Goal: Task Accomplishment & Management: Complete application form

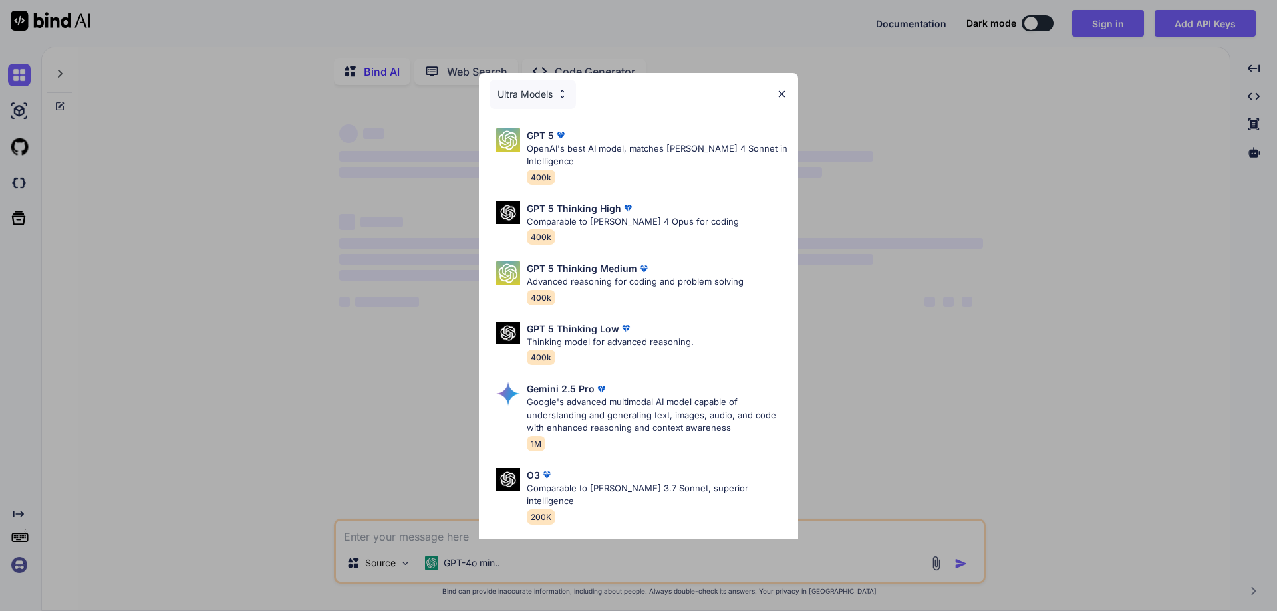
click at [782, 99] on img at bounding box center [781, 93] width 11 height 11
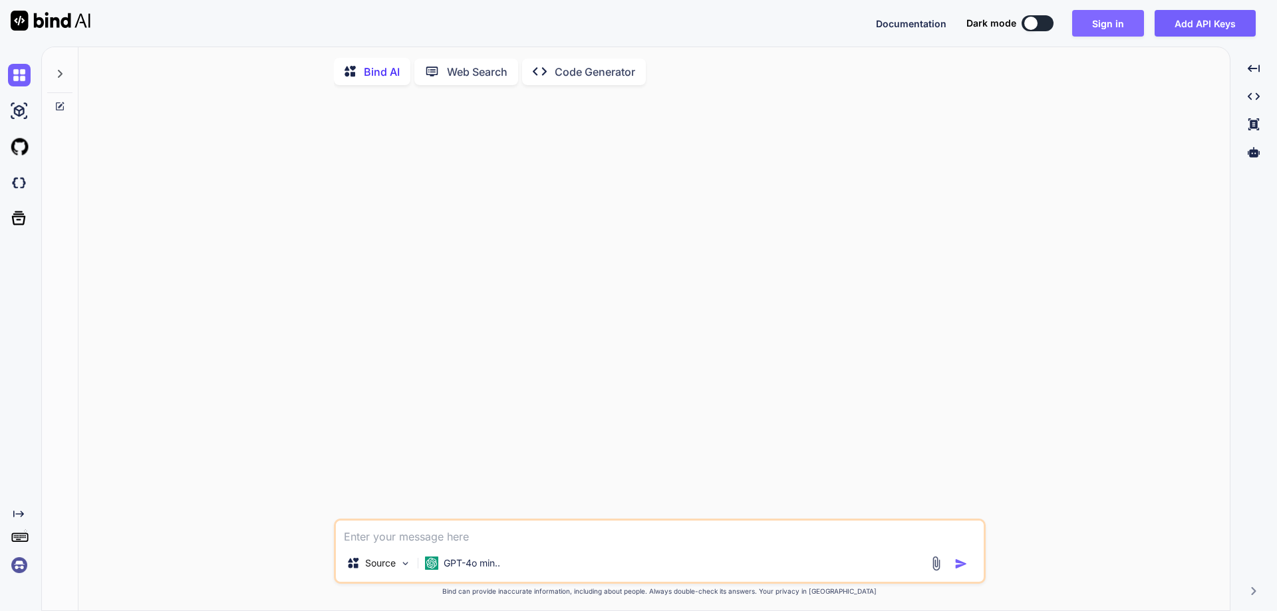
click at [1113, 24] on button "Sign in" at bounding box center [1108, 23] width 72 height 27
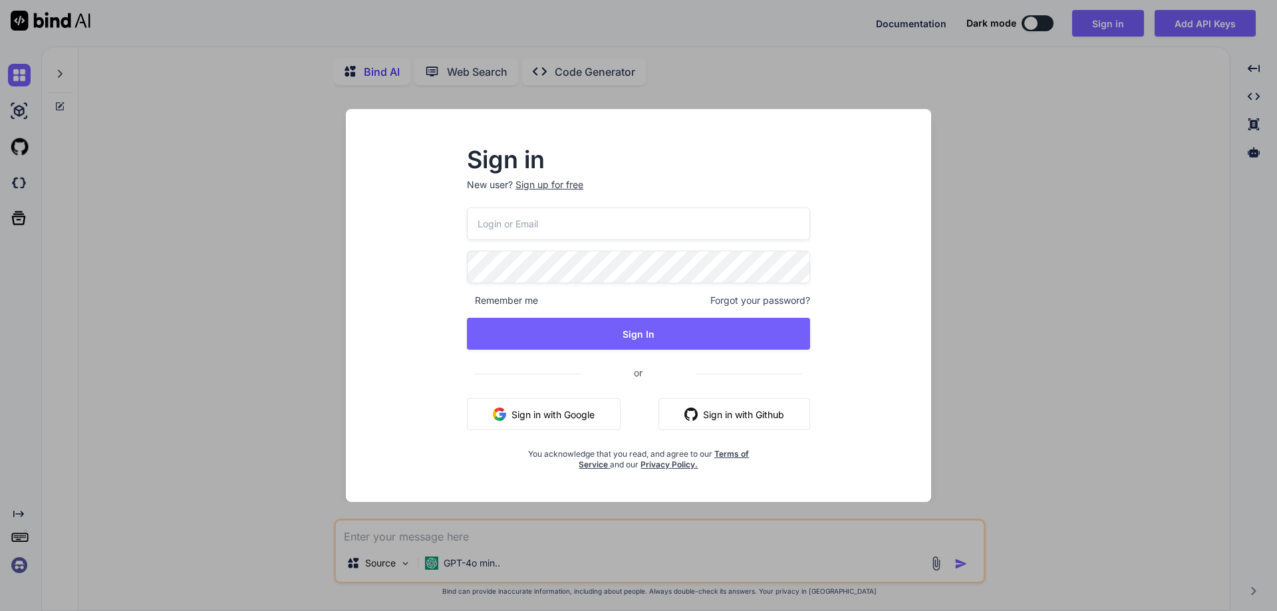
type textarea "x"
click at [553, 188] on div "Sign up for free" at bounding box center [550, 184] width 68 height 13
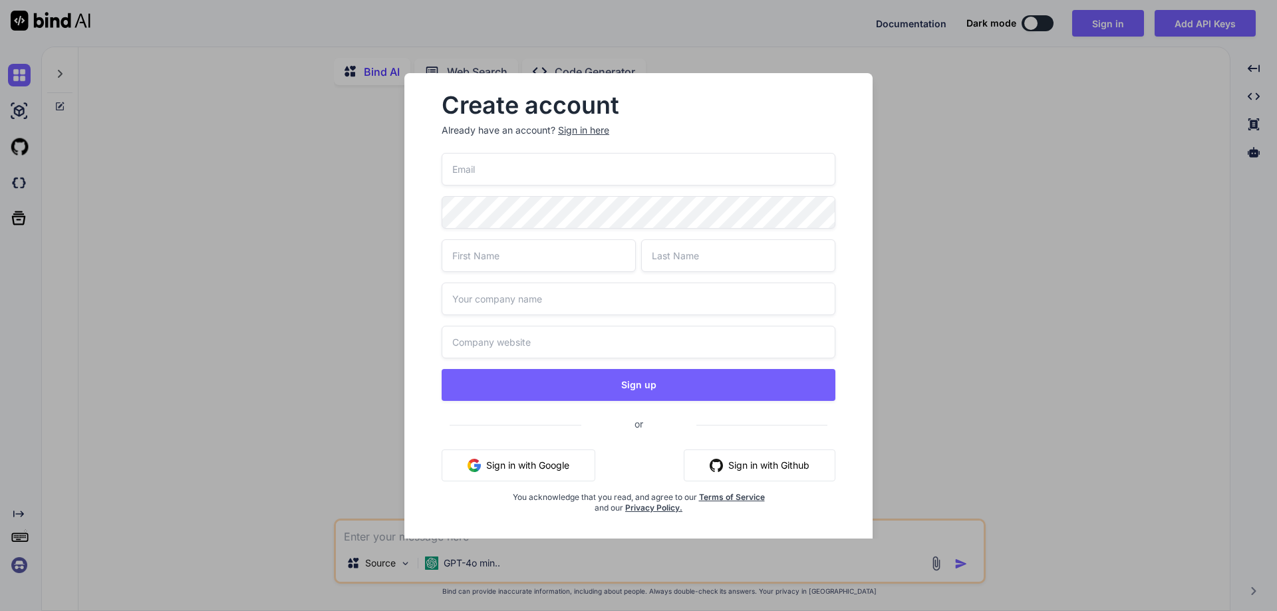
click at [553, 174] on input "email" at bounding box center [639, 169] width 394 height 33
type input "[EMAIL_ADDRESS][DOMAIN_NAME]"
click at [500, 253] on input "text" at bounding box center [539, 255] width 194 height 33
type input "Mon"
click at [718, 252] on input "text" at bounding box center [738, 255] width 194 height 33
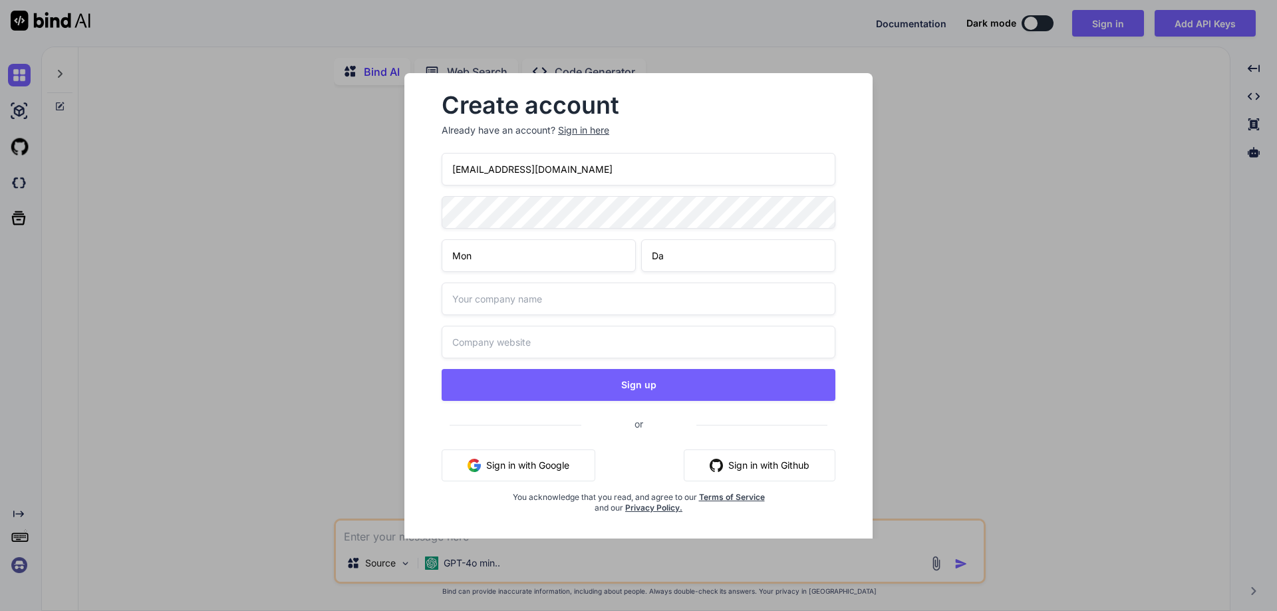
type input "Day"
type textarea "x"
type input "Day"
click at [533, 292] on input "text" at bounding box center [639, 299] width 394 height 33
type input "mondaybind"
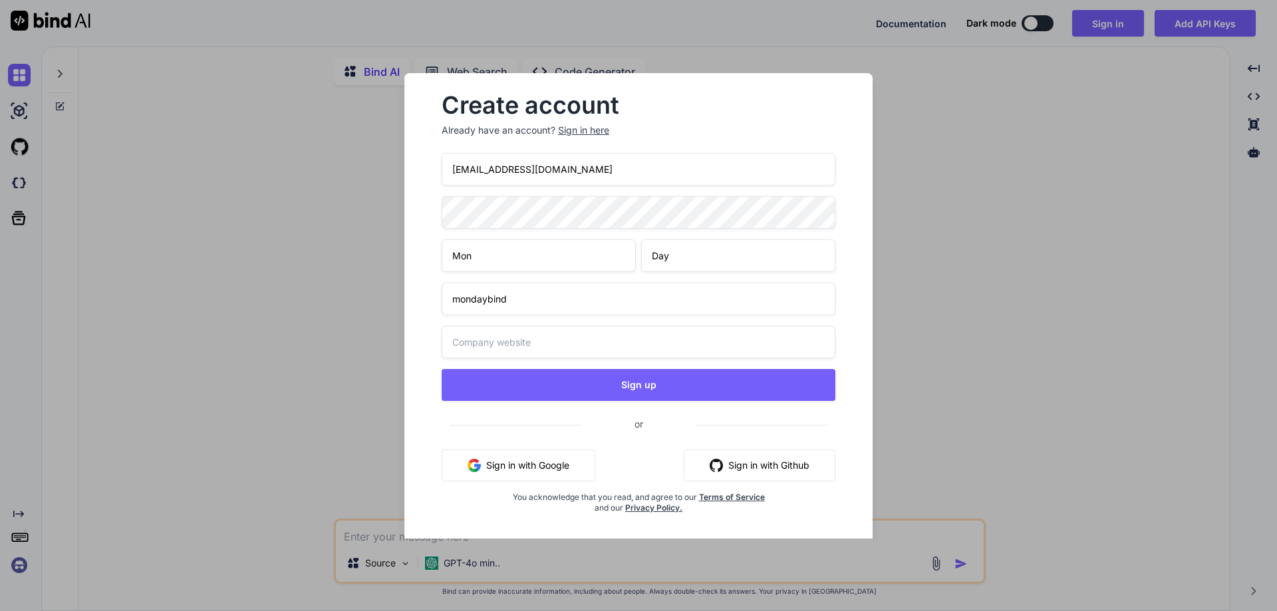
click at [525, 343] on input "text" at bounding box center [639, 342] width 394 height 33
drag, startPoint x: 525, startPoint y: 299, endPoint x: 453, endPoint y: 298, distance: 71.8
click at [453, 298] on input "mondaybind" at bounding box center [639, 299] width 394 height 33
click at [494, 345] on input "www." at bounding box center [639, 342] width 394 height 33
paste input "mondaybind"
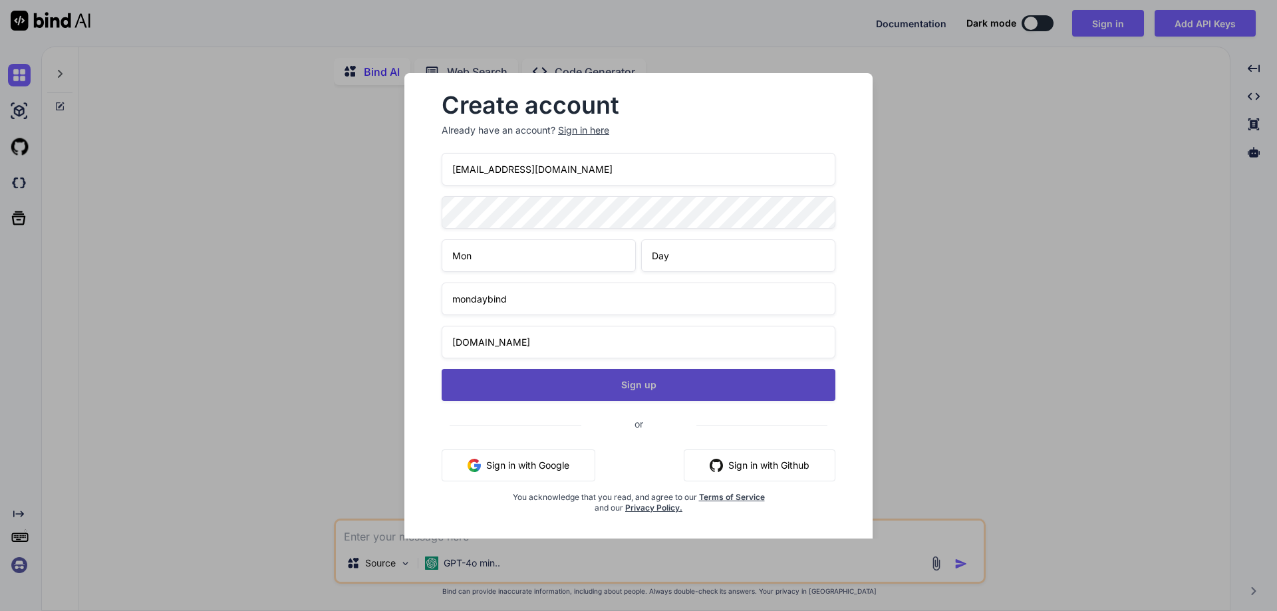
type input "www.mondaybind.com"
click at [648, 381] on button "Sign up" at bounding box center [639, 385] width 394 height 32
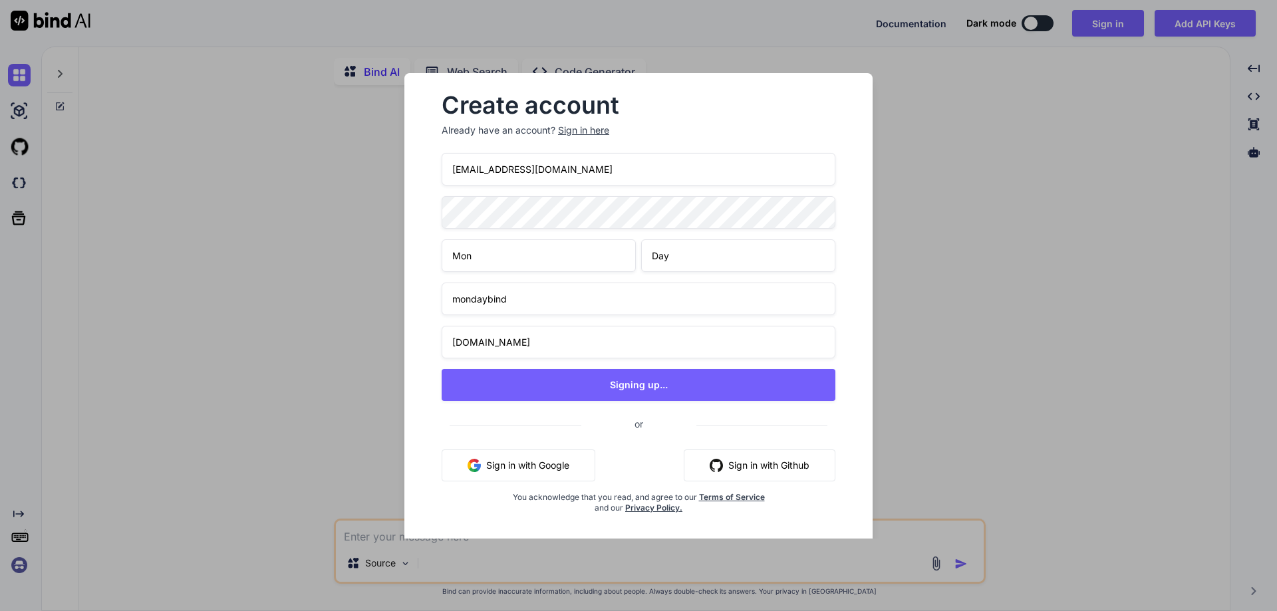
type textarea "x"
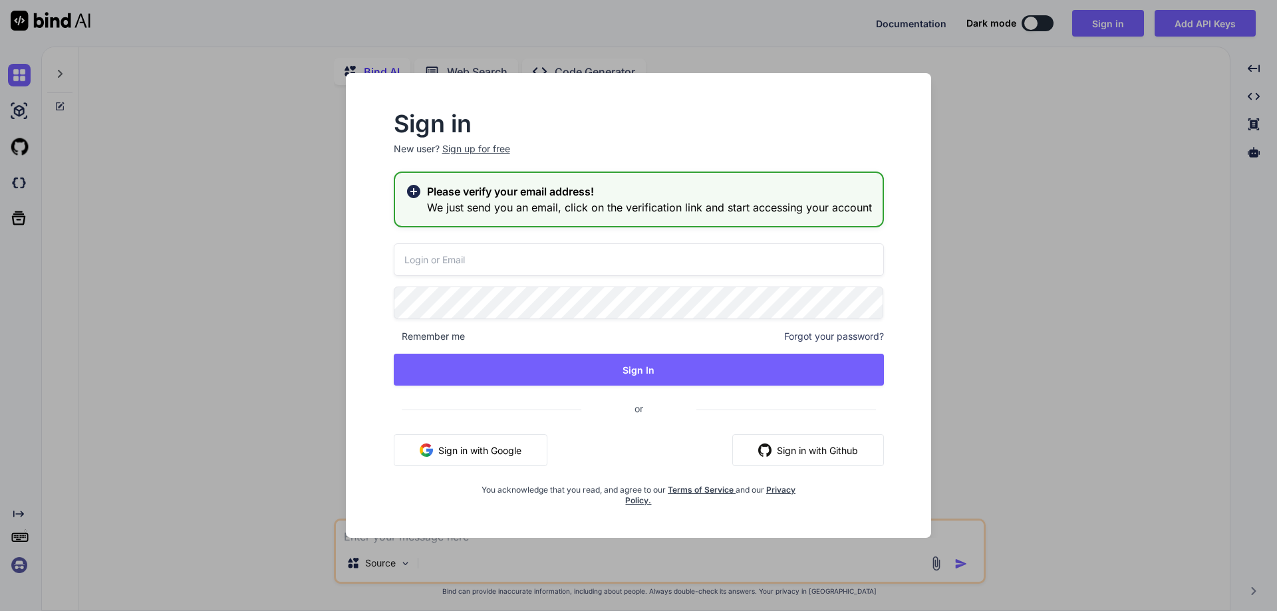
click at [519, 259] on input "email" at bounding box center [639, 259] width 490 height 33
click at [476, 257] on input "email" at bounding box center [639, 259] width 490 height 33
type input "[EMAIL_ADDRESS][DOMAIN_NAME]"
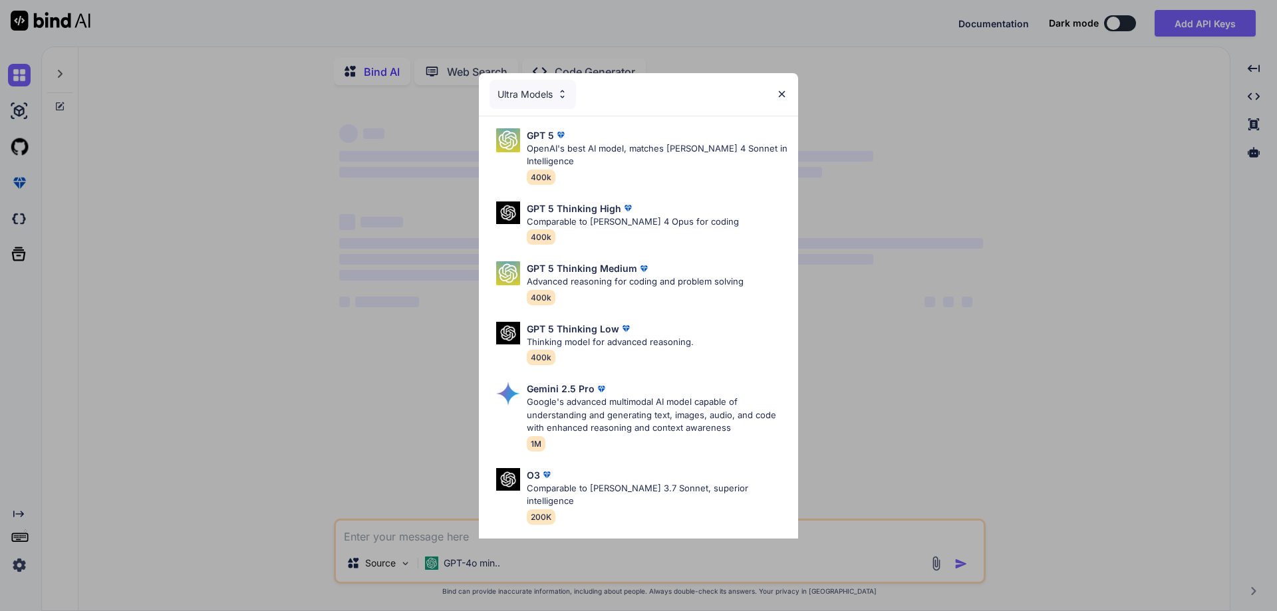
type textarea "x"
click at [785, 90] on img at bounding box center [781, 93] width 11 height 11
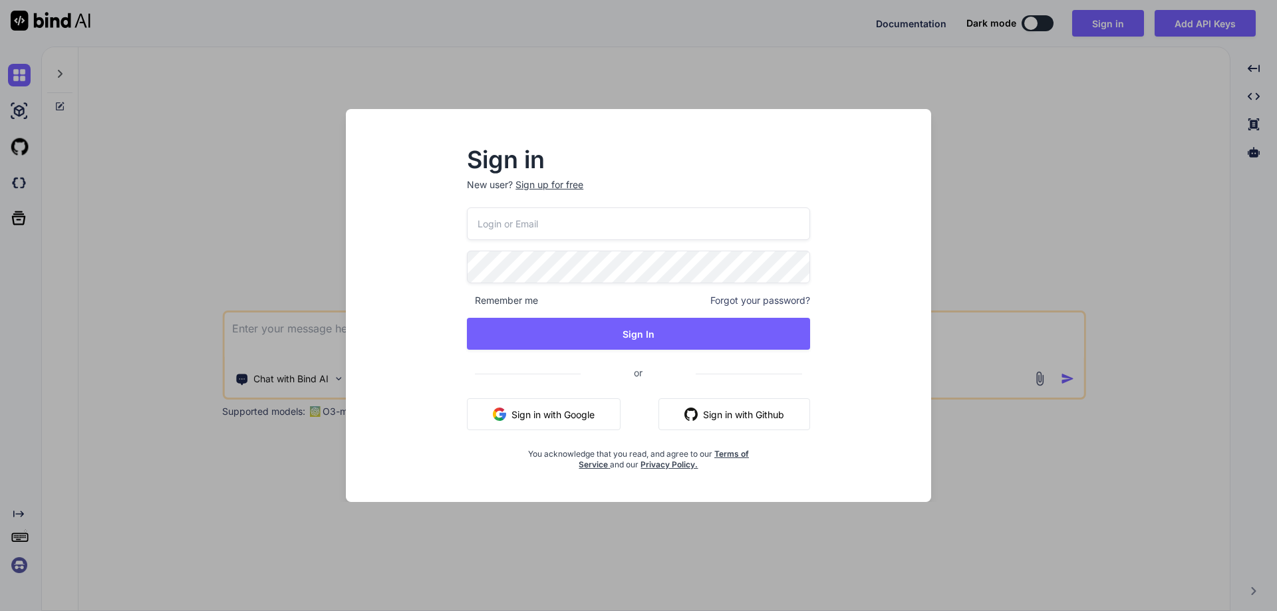
click at [606, 225] on input "email" at bounding box center [638, 224] width 343 height 33
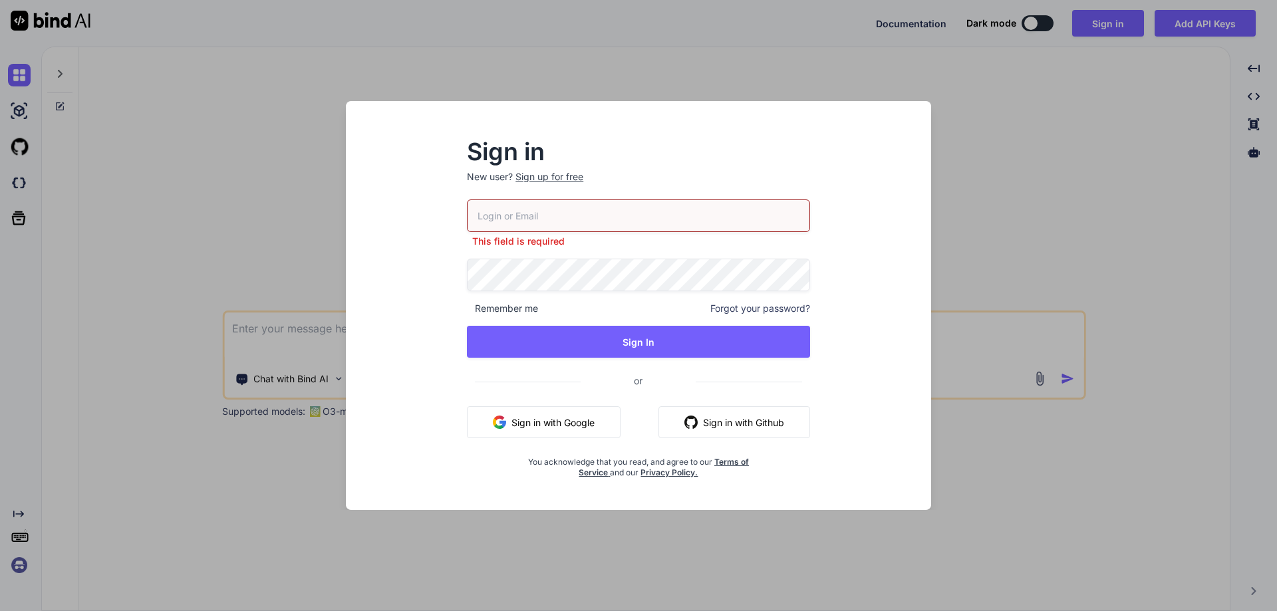
click at [543, 216] on input "email" at bounding box center [638, 216] width 343 height 33
paste input "[EMAIL_ADDRESS][DOMAIN_NAME]"
type input "[EMAIL_ADDRESS][DOMAIN_NAME]"
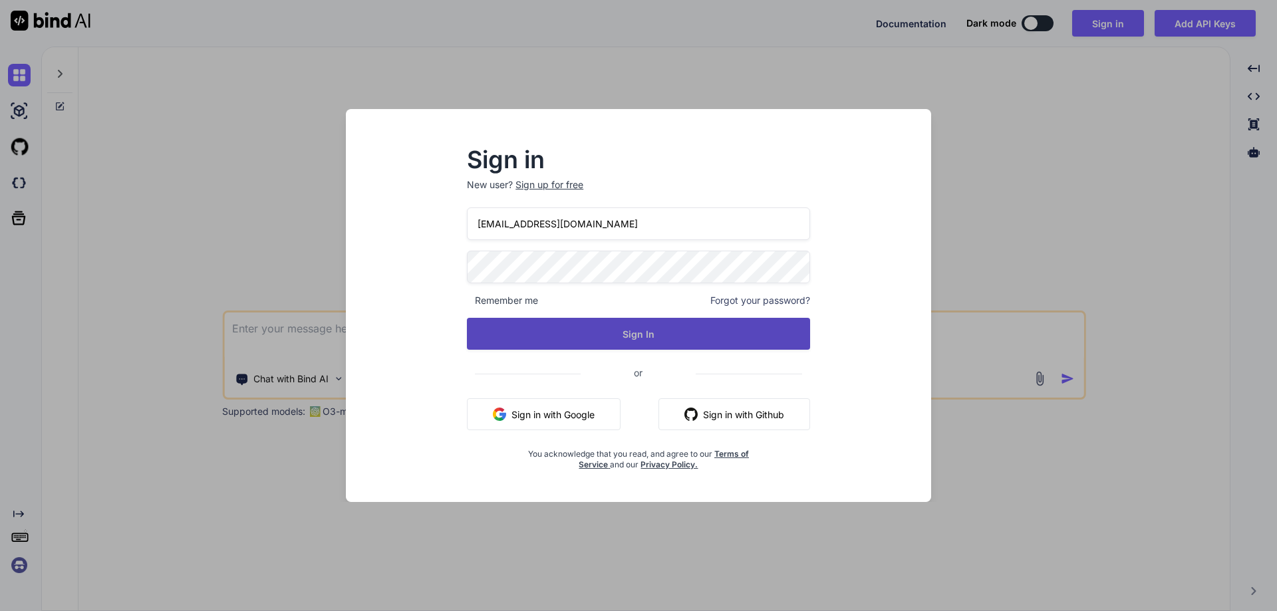
click at [635, 335] on button "Sign In" at bounding box center [638, 334] width 343 height 32
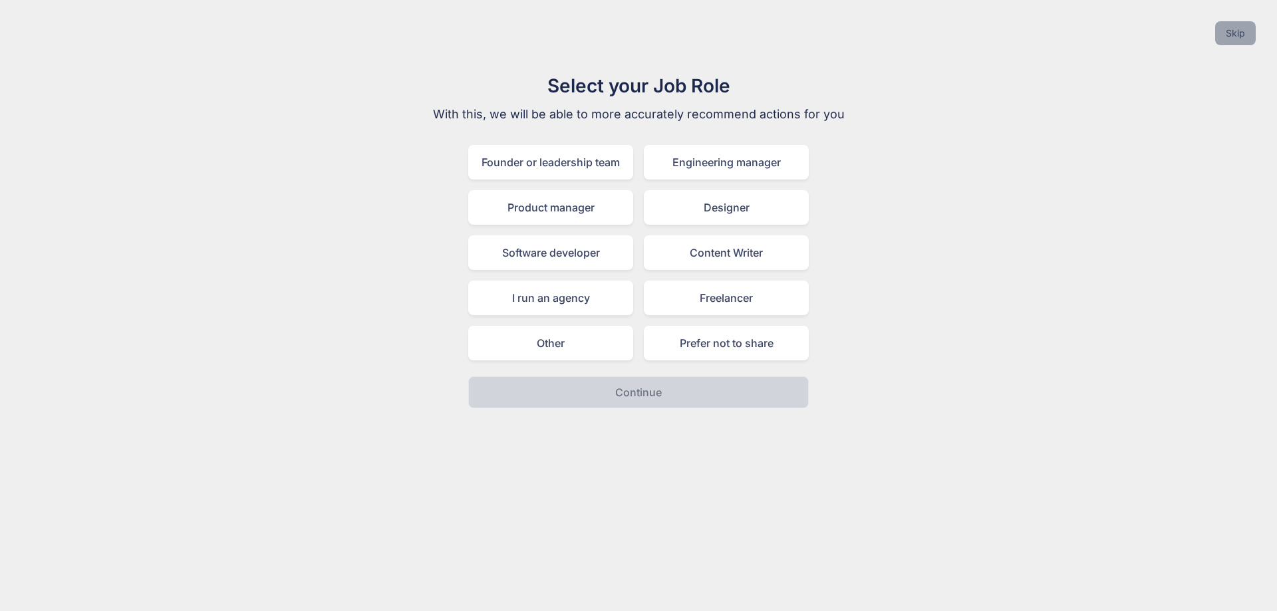
click at [1233, 40] on button "Skip" at bounding box center [1235, 33] width 41 height 24
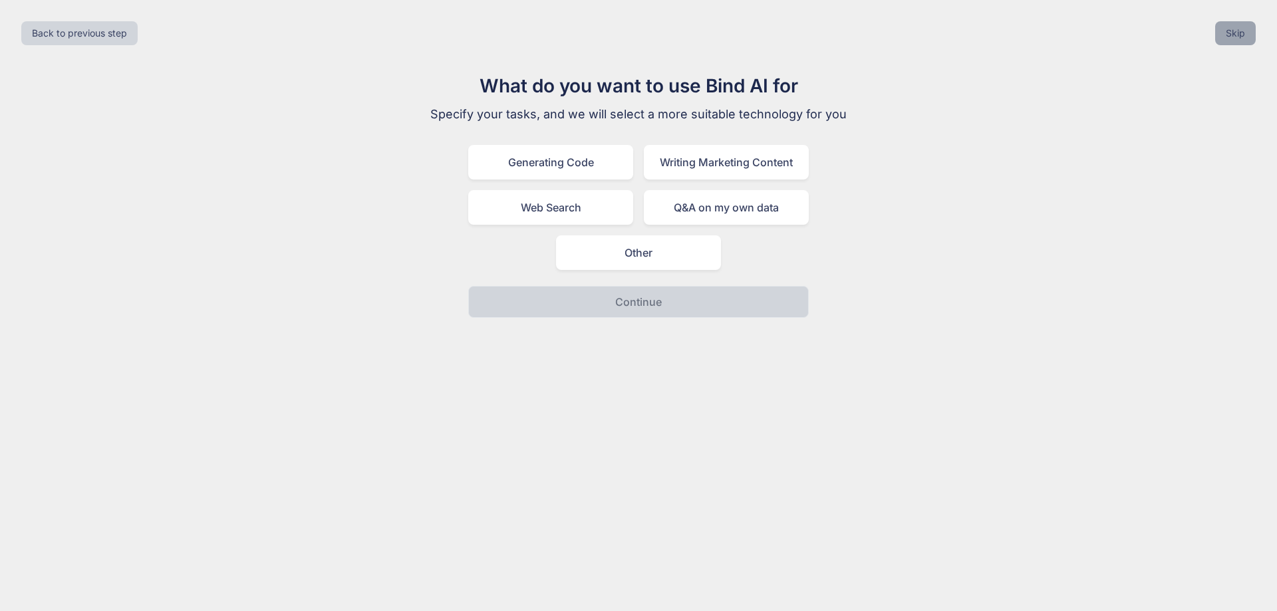
click at [1233, 40] on button "Skip" at bounding box center [1235, 33] width 41 height 24
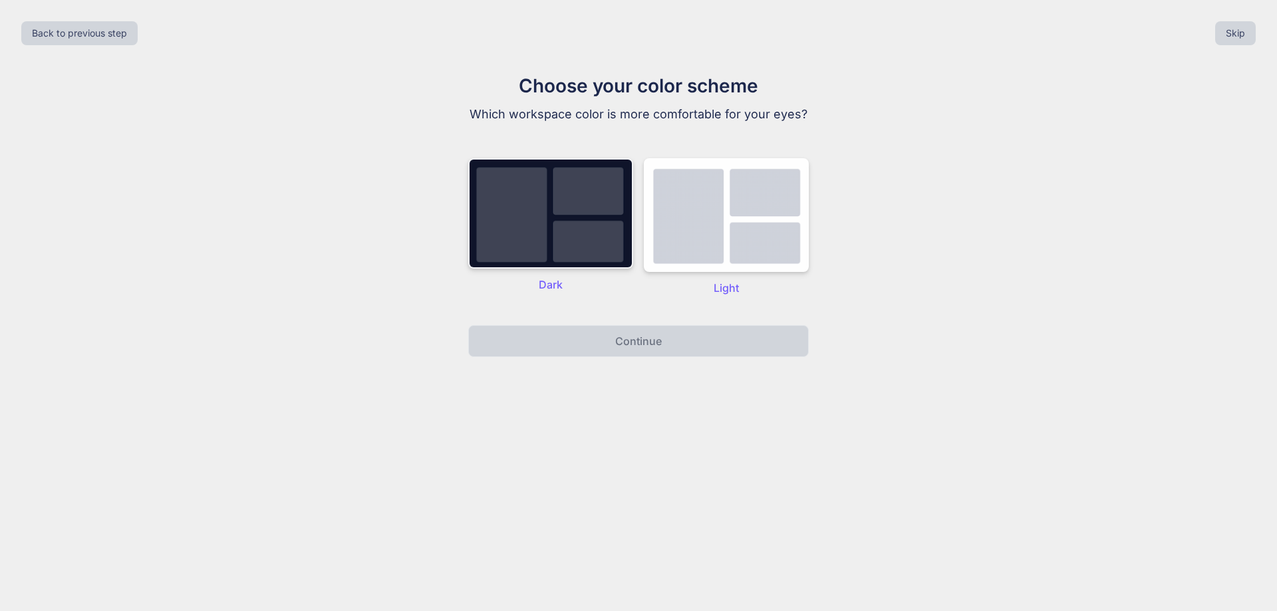
click at [578, 215] on img at bounding box center [550, 213] width 165 height 110
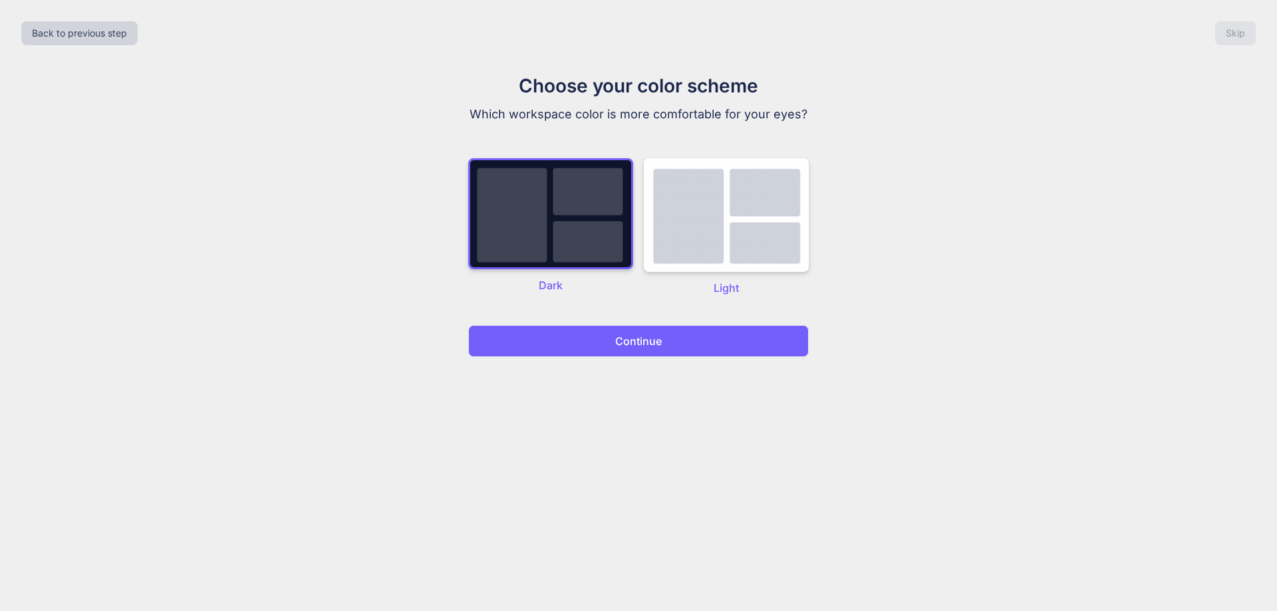
click at [648, 343] on p "Continue" at bounding box center [638, 341] width 47 height 16
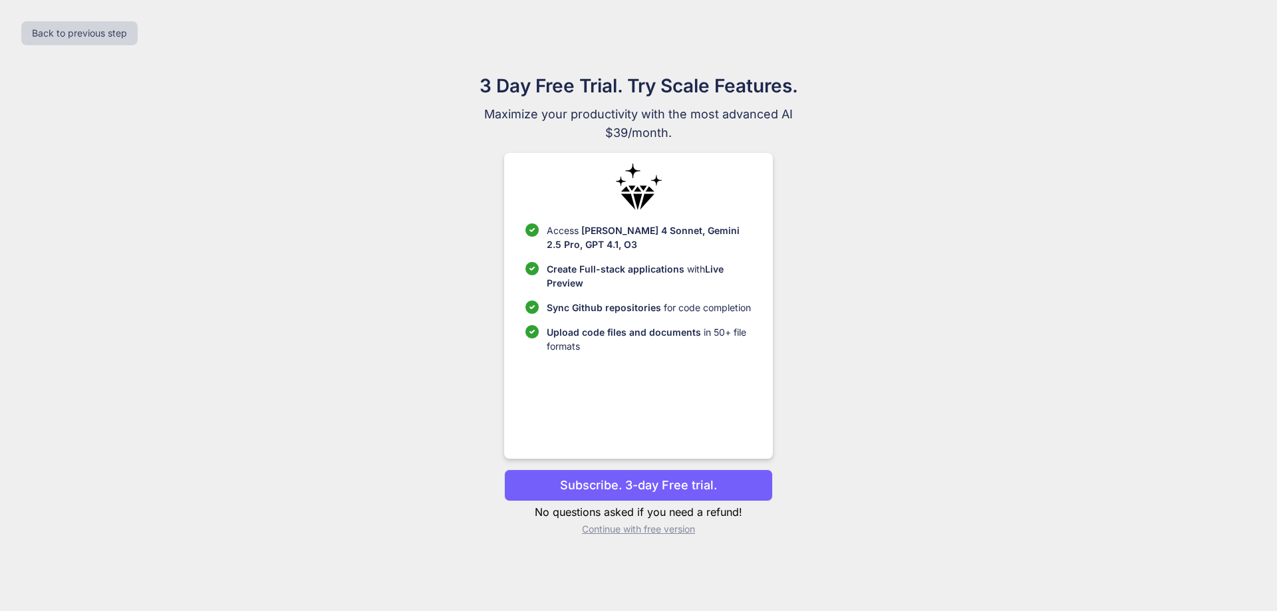
click at [629, 532] on p "Continue with free version" at bounding box center [638, 529] width 268 height 13
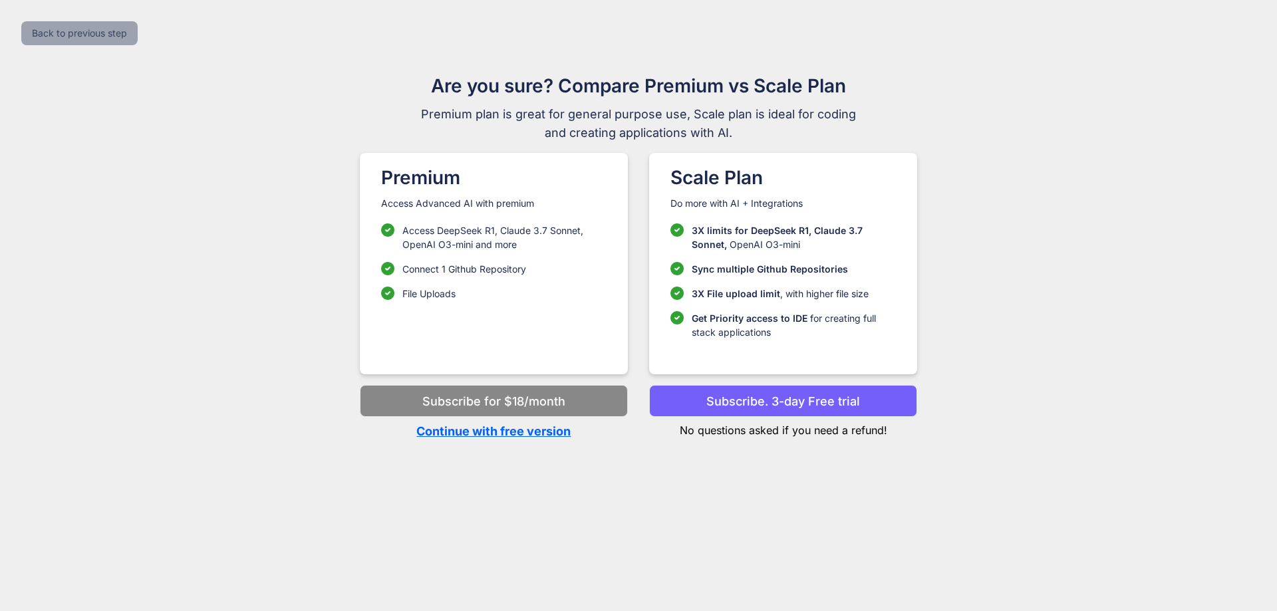
click at [78, 33] on button "Back to previous step" at bounding box center [79, 33] width 116 height 24
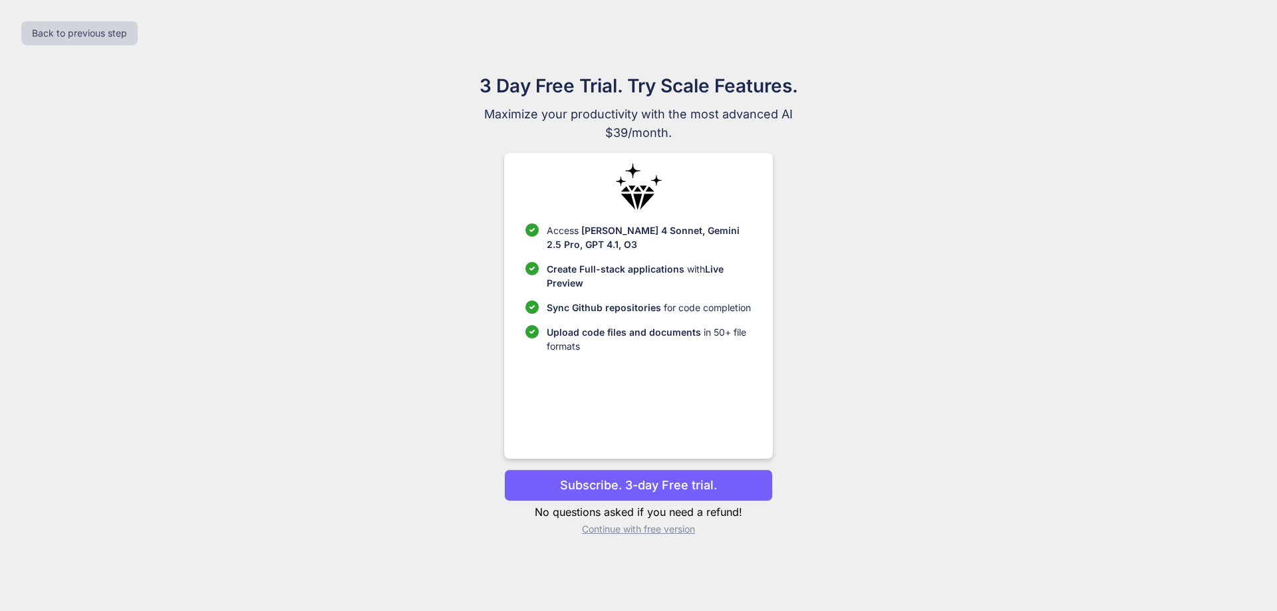
click at [616, 532] on p "Continue with free version" at bounding box center [638, 529] width 268 height 13
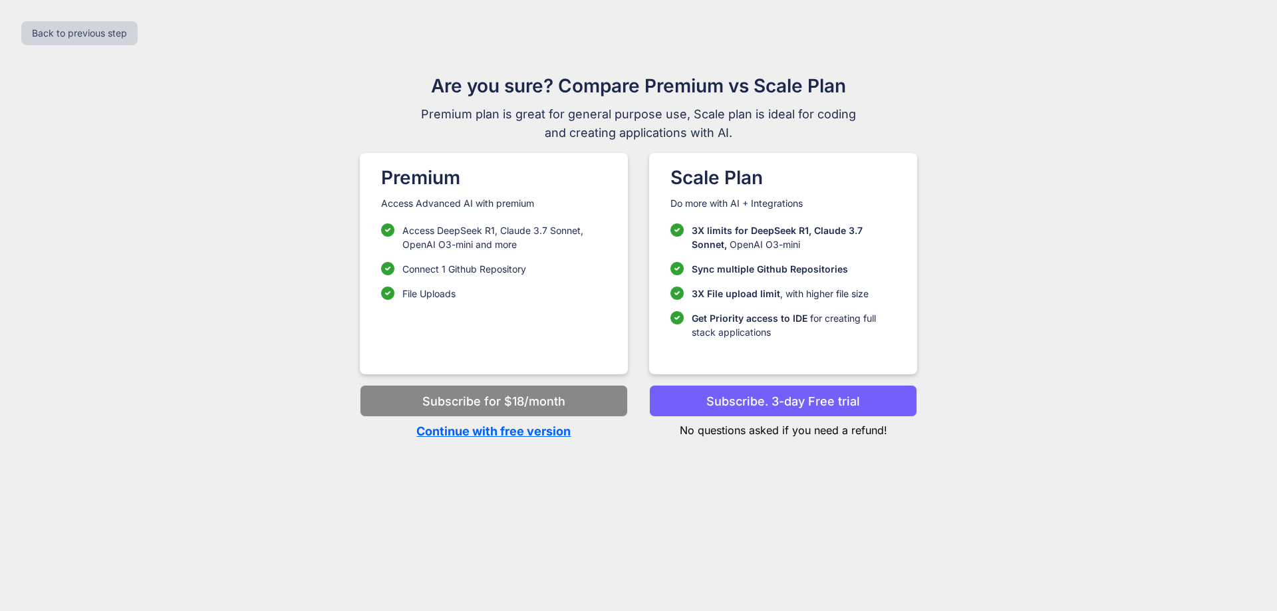
click at [537, 428] on p "Continue with free version" at bounding box center [494, 431] width 268 height 18
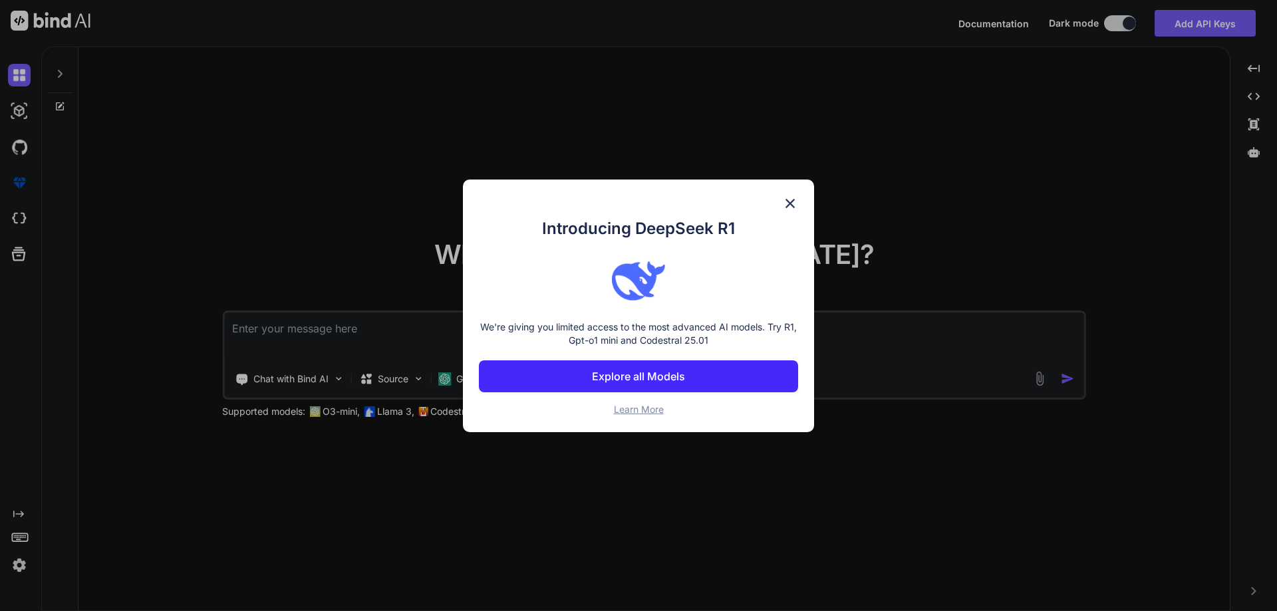
click at [794, 203] on img at bounding box center [790, 204] width 16 height 16
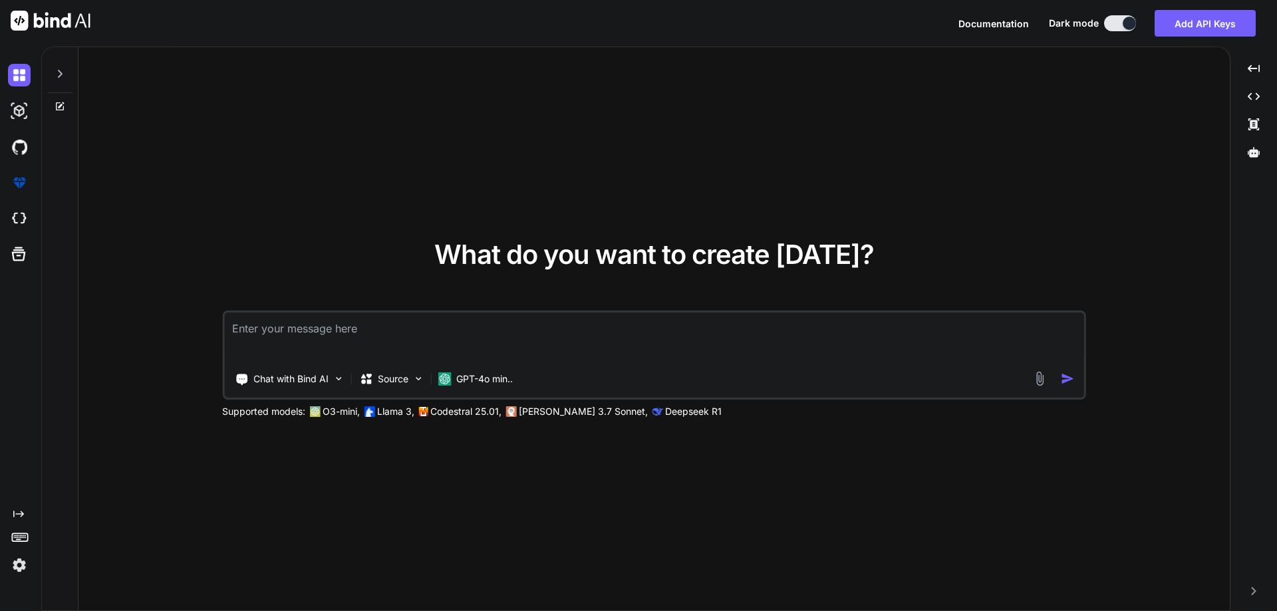
click at [499, 325] on textarea at bounding box center [654, 337] width 860 height 49
paste textarea "<?php namespace App\Models; // use Illuminate\Contracts\Auth\MustVerifyEmail; u…"
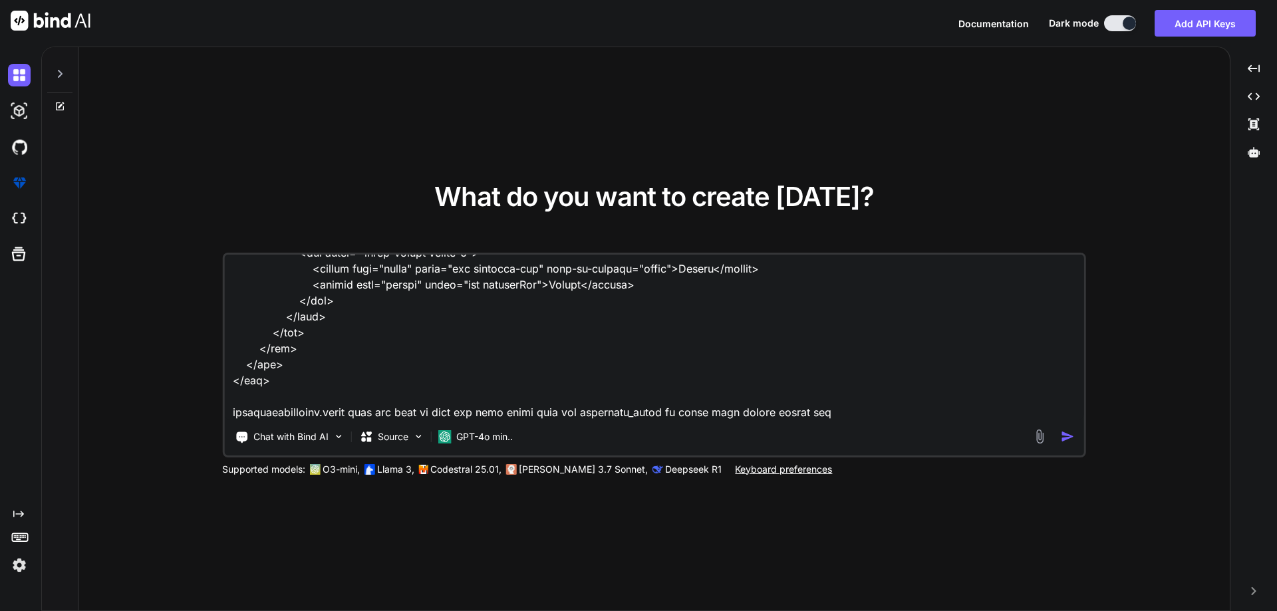
type textarea "<?php namespace App\Models; // use Illuminate\Contracts\Auth\MustVerifyEmail; u…"
click at [1068, 433] on img "button" at bounding box center [1068, 437] width 14 height 14
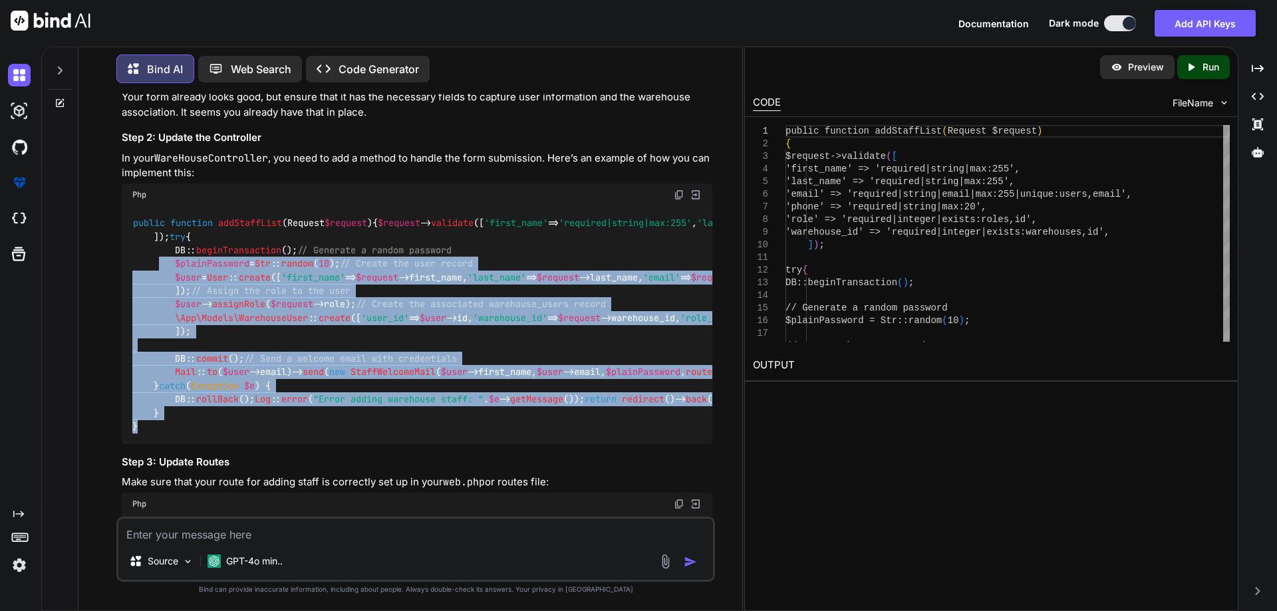
scroll to position [5725, 0]
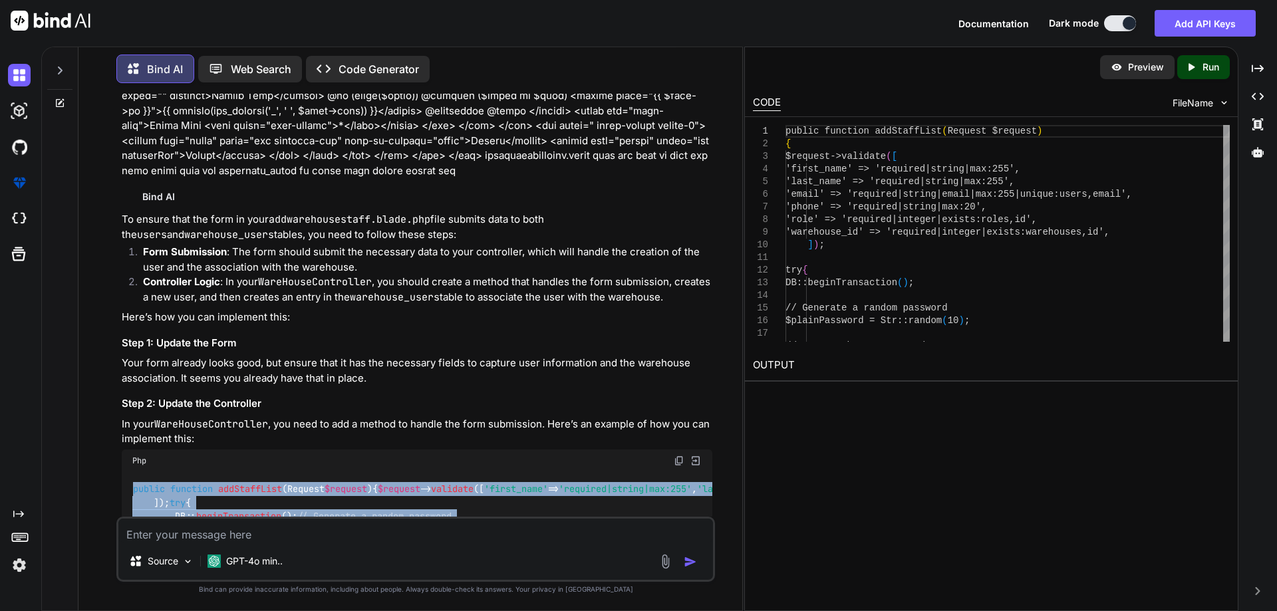
drag, startPoint x: 137, startPoint y: 484, endPoint x: 125, endPoint y: 301, distance: 184.0
click at [125, 472] on div "public function addStaffList ( Request $request ) { $request -> validate ([ 'fi…" at bounding box center [417, 591] width 591 height 238
copy code "public function addStaffList ( Request $request ) { $request -> validate ([ 'fi…"
click at [624, 472] on div "public function addStaffList ( Request $request ) { $request -> validate ([ 'fi…" at bounding box center [417, 591] width 591 height 238
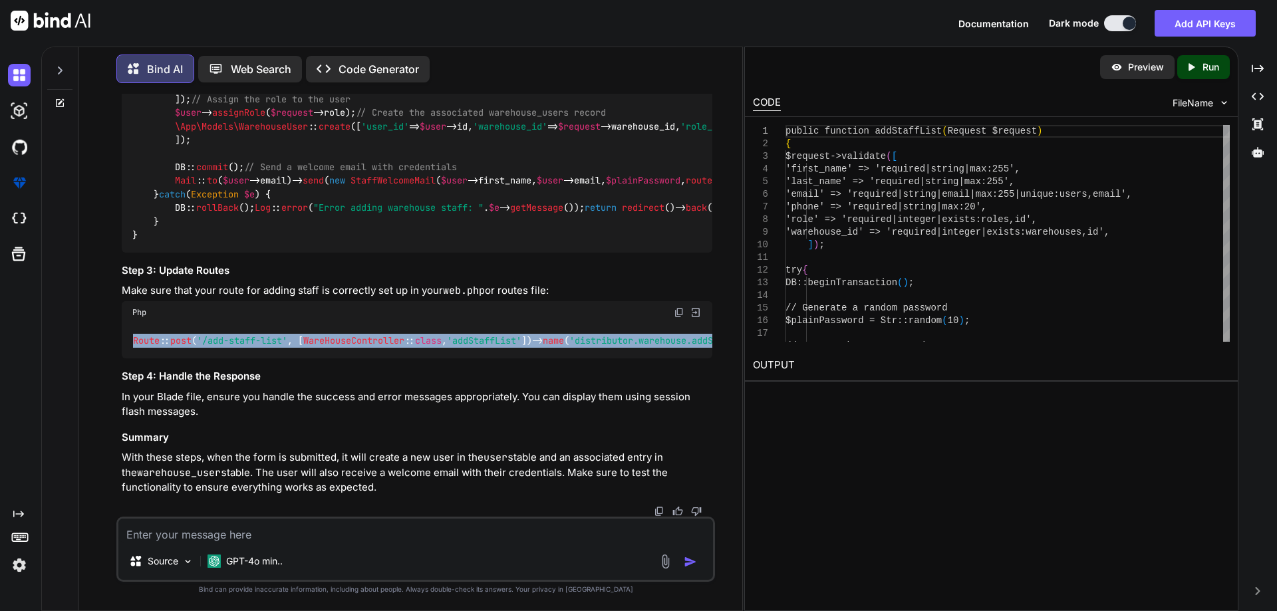
scroll to position [0, 89]
drag, startPoint x: 128, startPoint y: 332, endPoint x: 708, endPoint y: 325, distance: 579.4
click at [708, 325] on div "Route :: post ( '/add-staff-list' , [ WareHouseController :: class , 'addStaffL…" at bounding box center [417, 341] width 591 height 35
copy code "Route :: post ( '/add-staff-list' , [ WareHouseController :: class , 'addStaffL…"
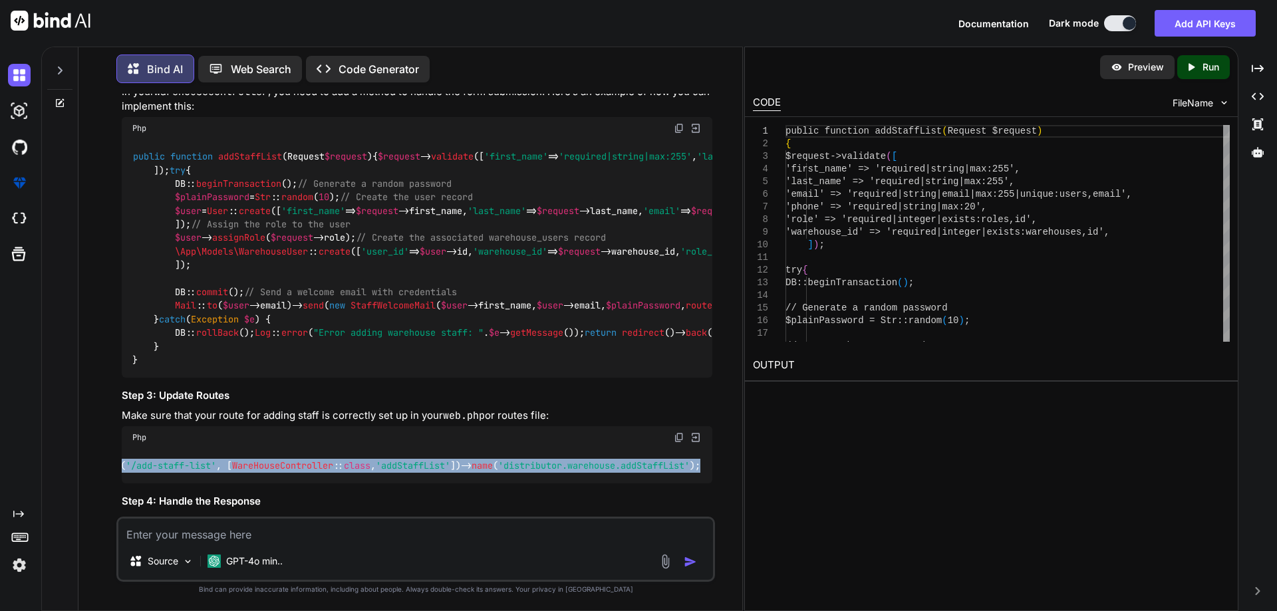
scroll to position [6257, 0]
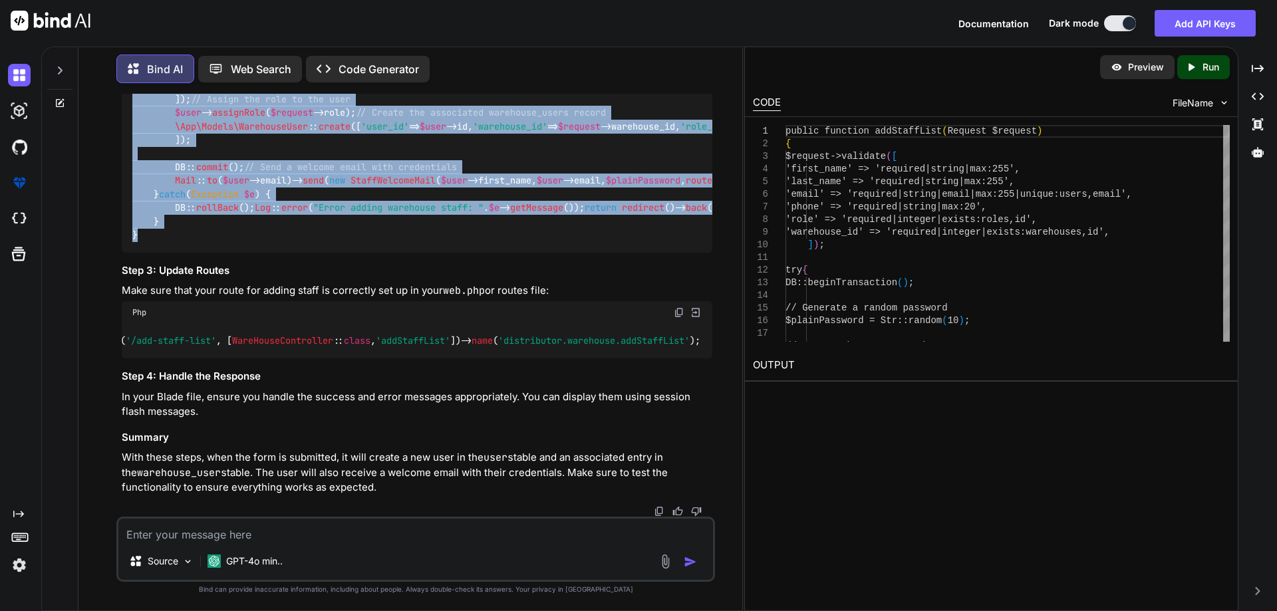
drag, startPoint x: 131, startPoint y: 242, endPoint x: 184, endPoint y: 426, distance: 191.2
click at [184, 253] on div "public function addStaffList ( Request $request ) { $request -> validate ([ 'fi…" at bounding box center [417, 134] width 591 height 238
copy code "public function addStaffList ( Request $request ) { $request -> validate ([ 'fi…"
click at [642, 253] on div "public function addStaffList ( Request $request ) { $request -> validate ([ 'fi…" at bounding box center [417, 134] width 591 height 238
